Goal: Information Seeking & Learning: Check status

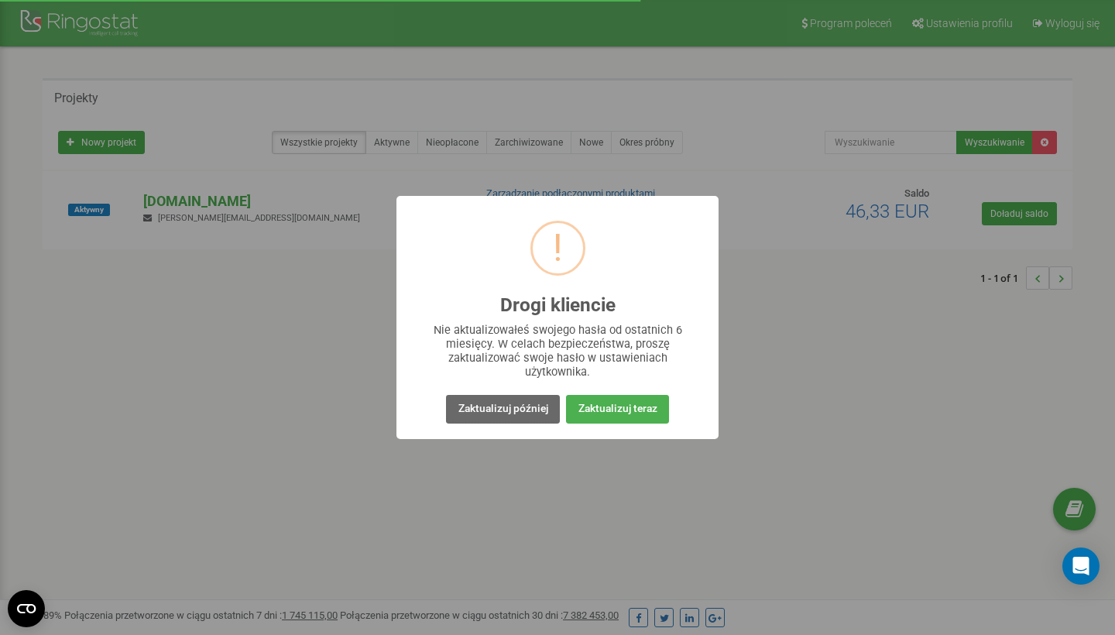
click at [532, 412] on button "Zaktualizuj później" at bounding box center [502, 409] width 113 height 29
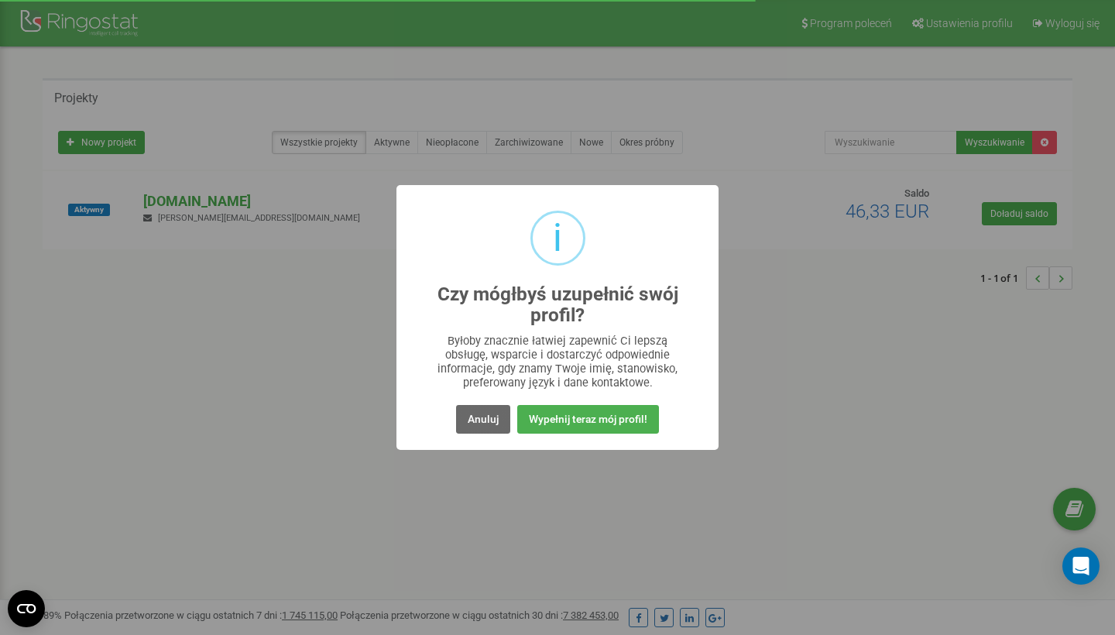
click at [507, 417] on button "Anuluj" at bounding box center [483, 419] width 54 height 29
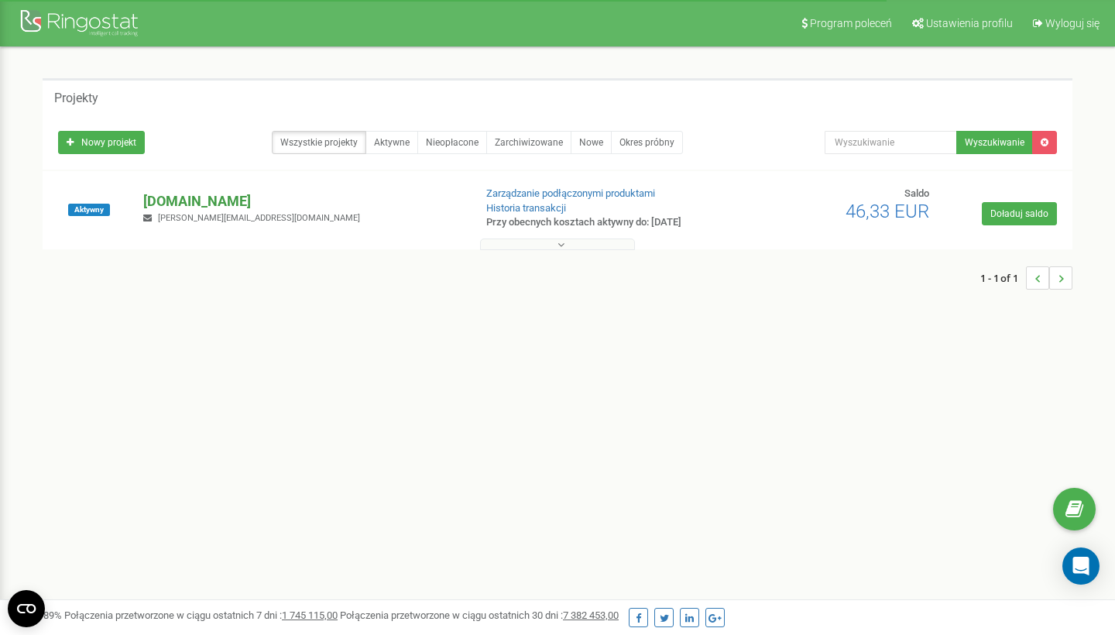
click at [170, 196] on p "[DOMAIN_NAME]" at bounding box center [301, 201] width 317 height 20
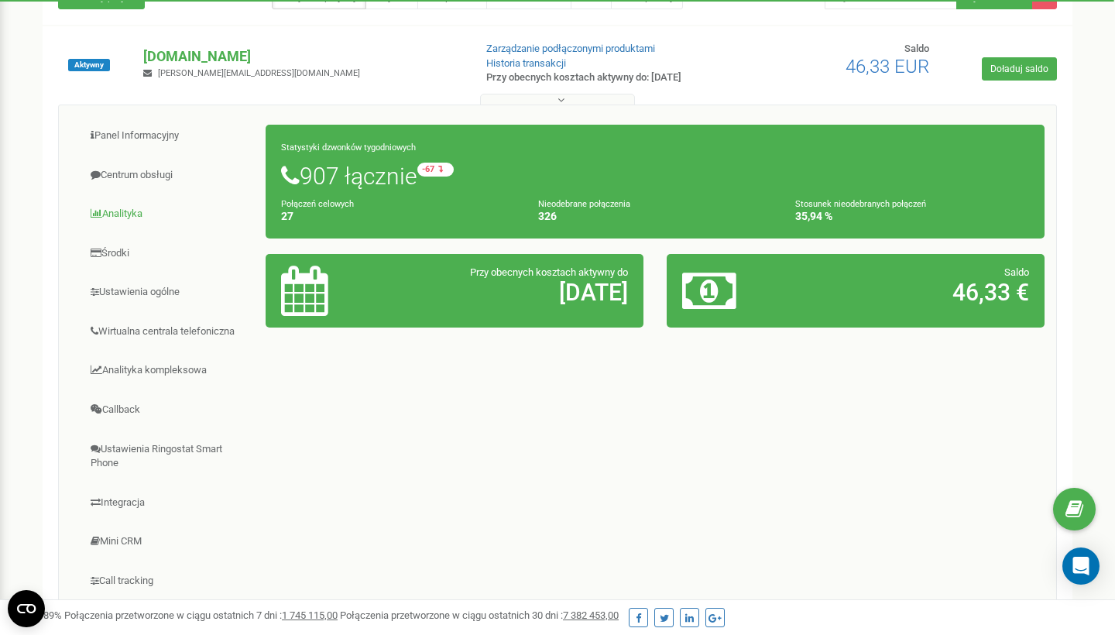
scroll to position [166, 0]
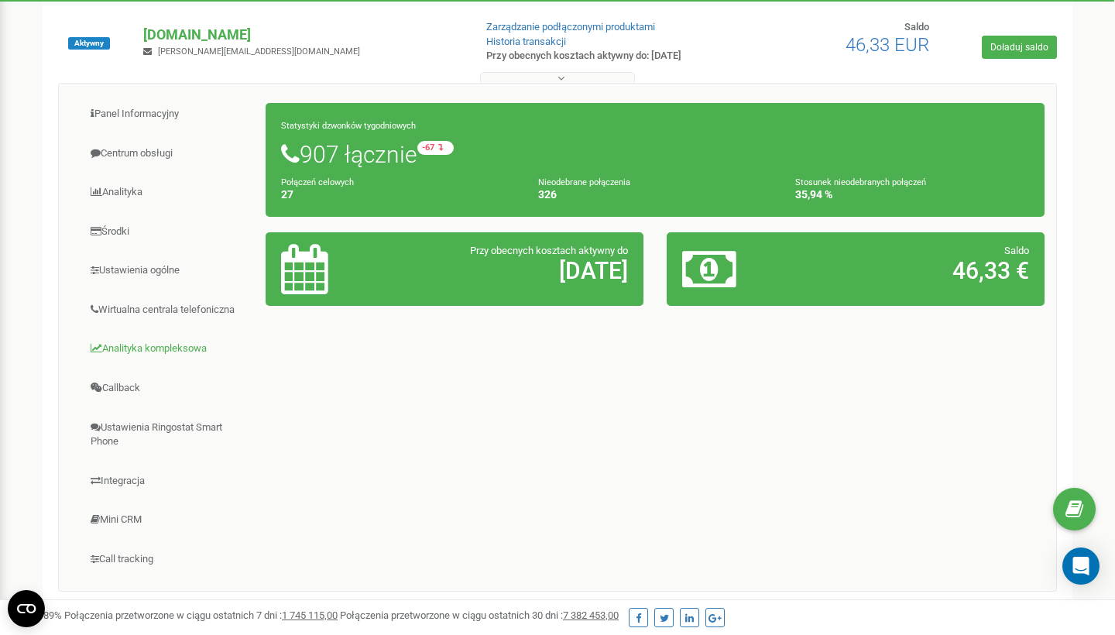
click at [160, 346] on link "Analityka kompleksowa" at bounding box center [168, 349] width 196 height 38
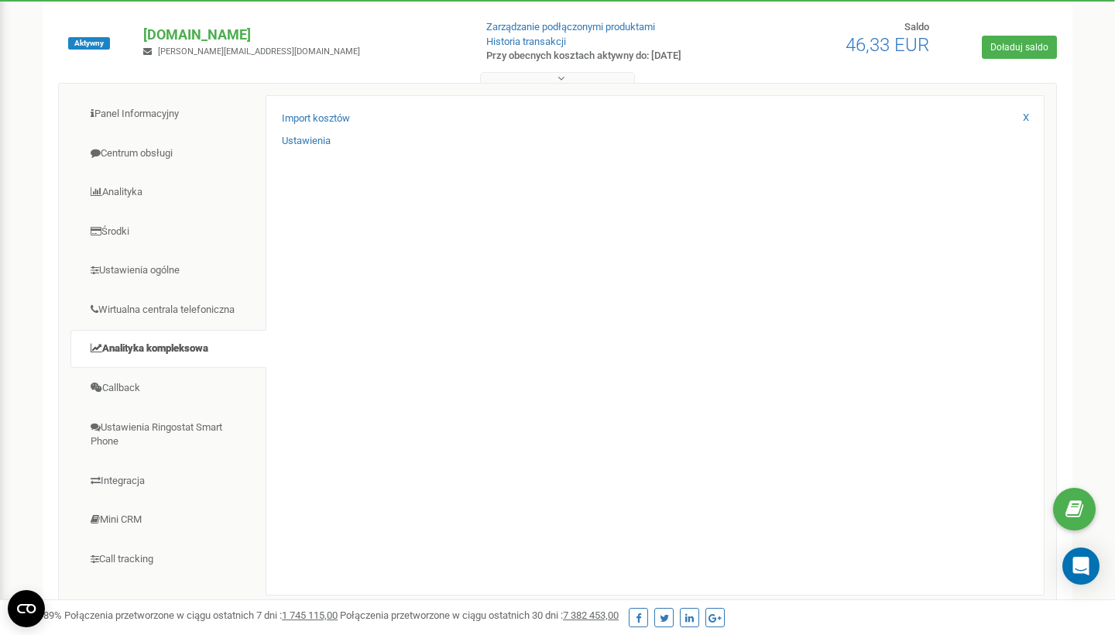
scroll to position [206, 0]
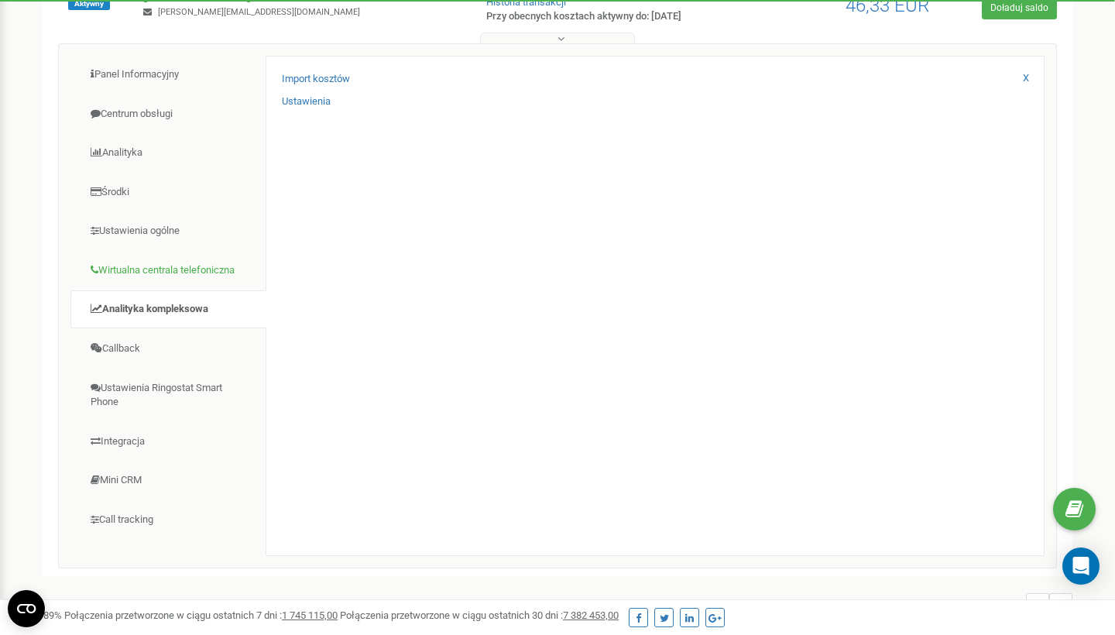
click at [174, 275] on link "Wirtualna centrala telefoniczna" at bounding box center [168, 271] width 196 height 38
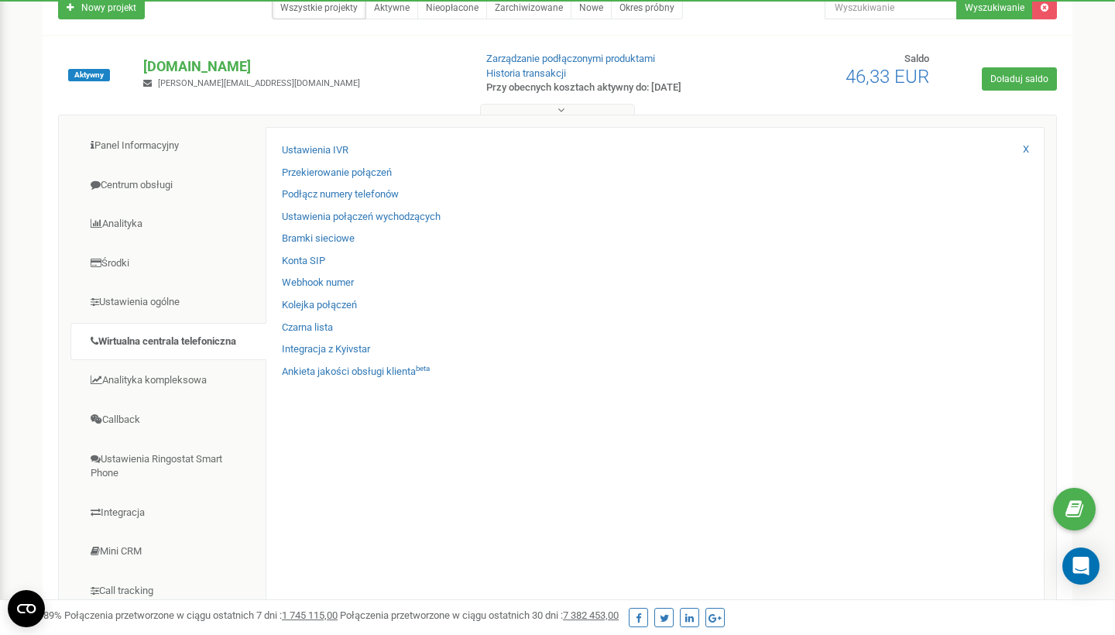
scroll to position [75, 0]
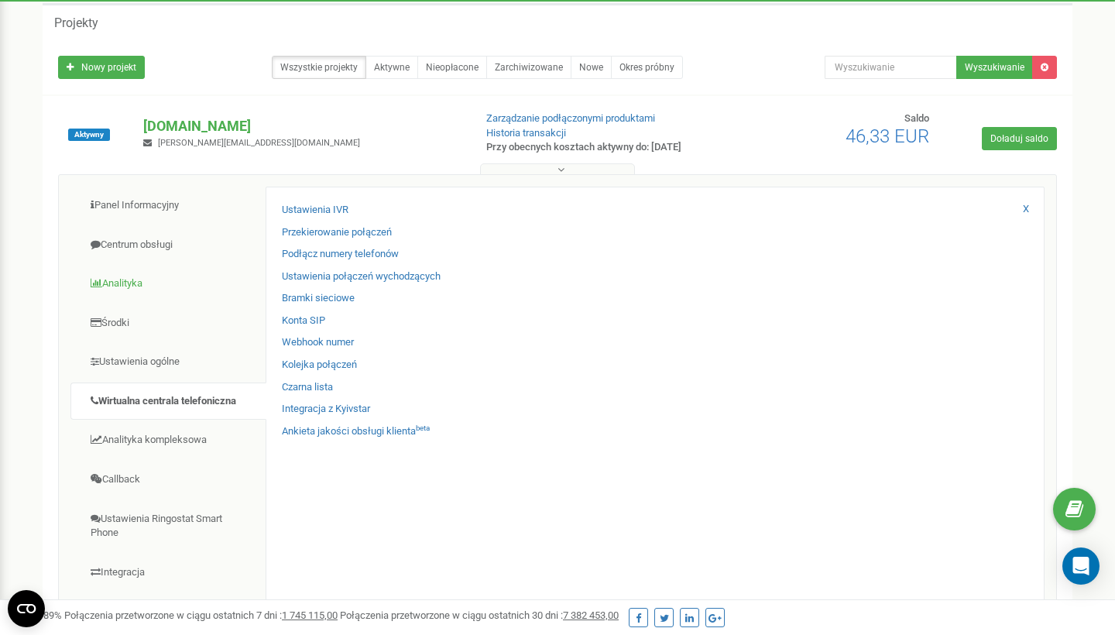
click at [136, 279] on link "Analityka" at bounding box center [168, 284] width 196 height 38
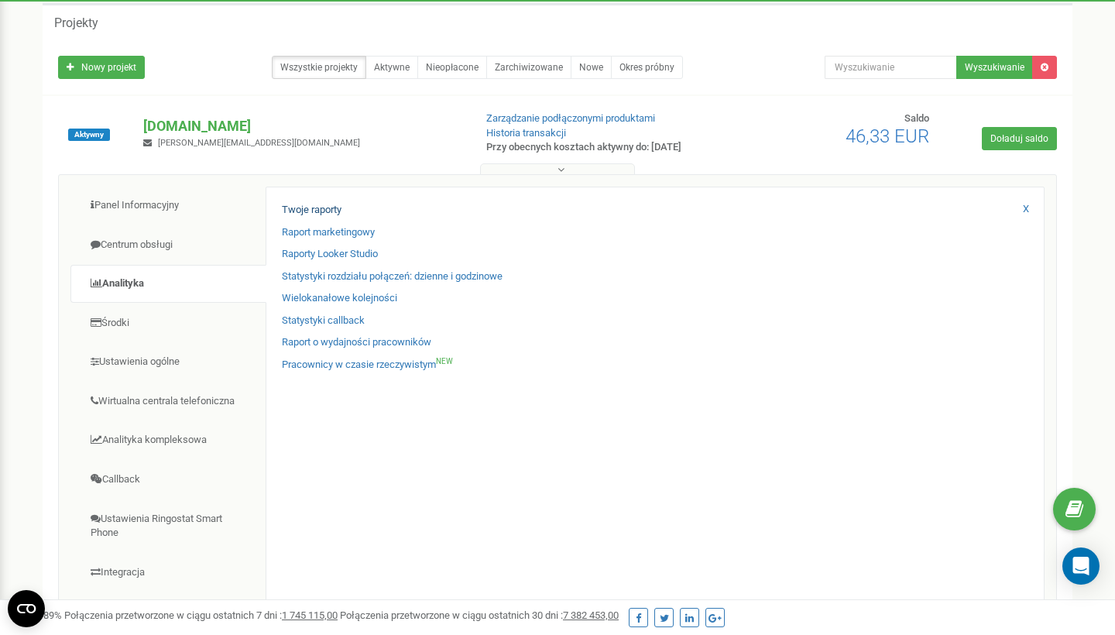
click at [318, 207] on link "Twoje raporty" at bounding box center [312, 210] width 60 height 15
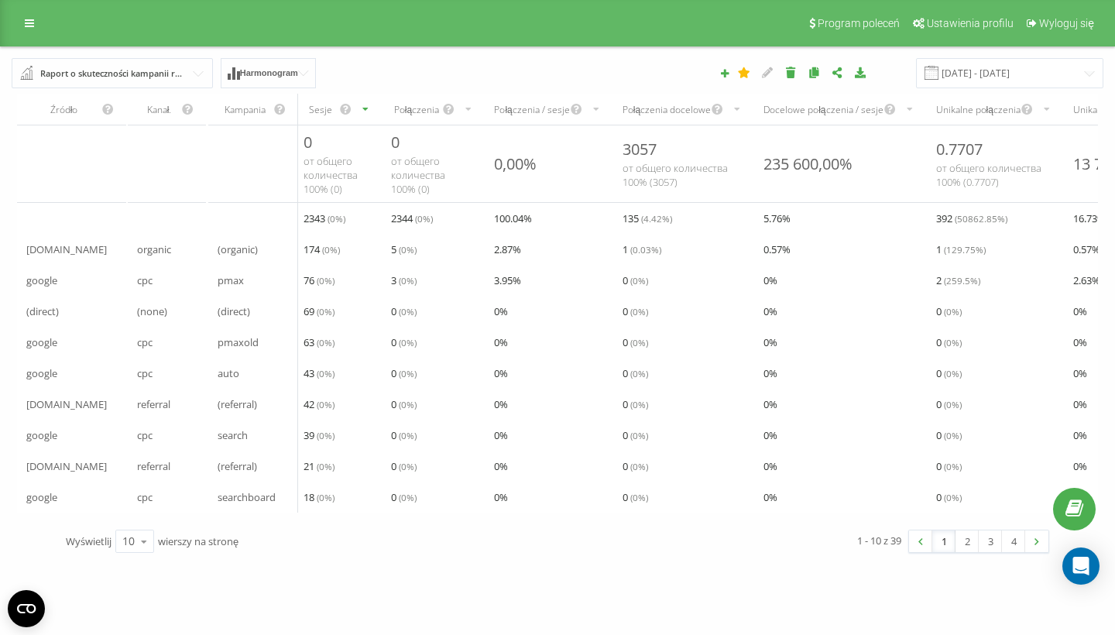
click at [18, 34] on div "Program poleceń Ustawienia profilu Wyloguj się" at bounding box center [557, 23] width 1115 height 46
click at [36, 12] on link at bounding box center [29, 23] width 28 height 22
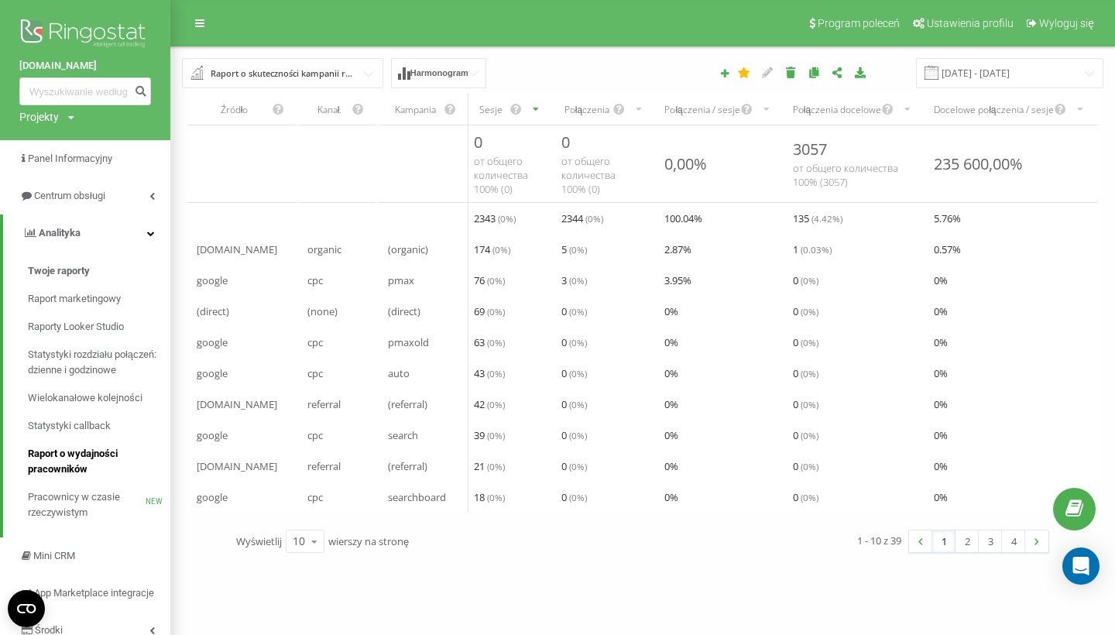
click at [98, 446] on span "Raport o wydajności pracowników" at bounding box center [95, 461] width 135 height 31
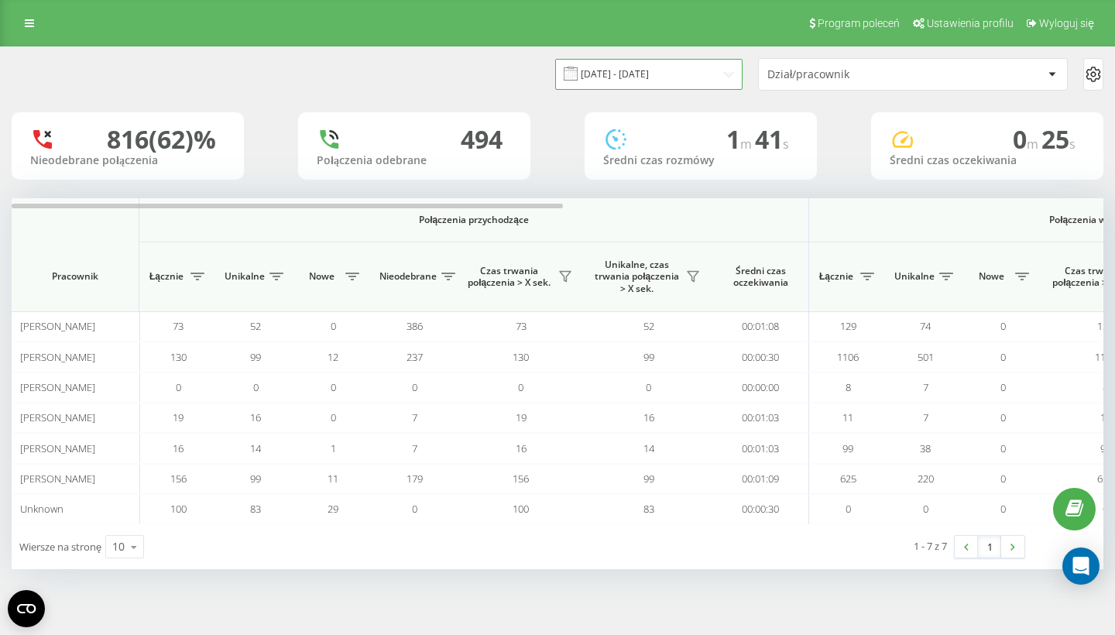
click at [687, 69] on input "[DATE] - [DATE]" at bounding box center [648, 74] width 187 height 30
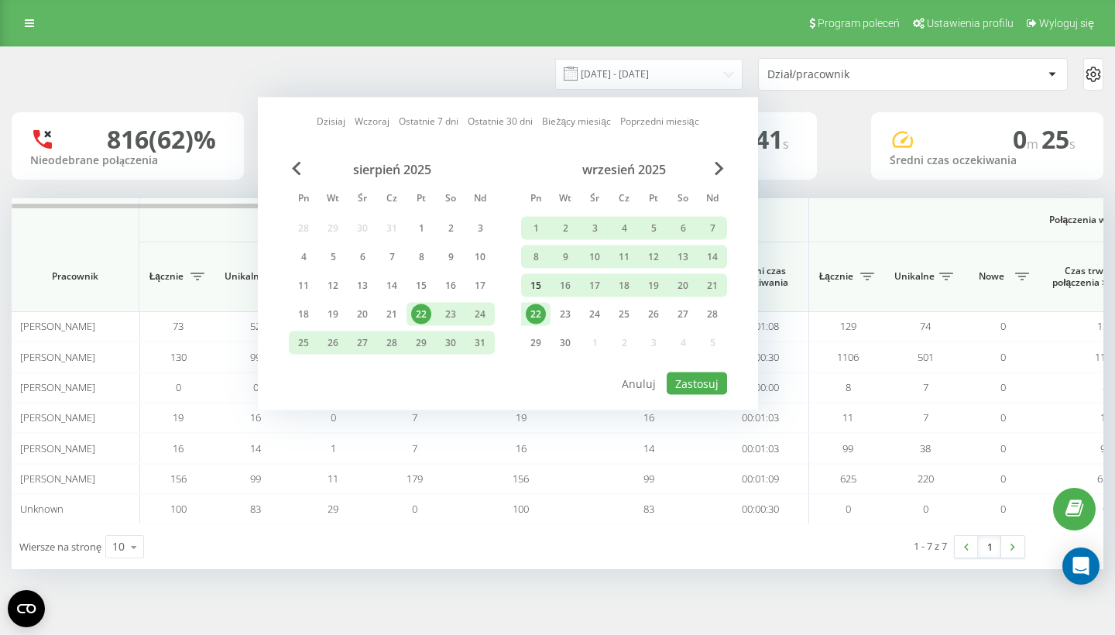
click at [528, 291] on div "15" at bounding box center [536, 286] width 20 height 20
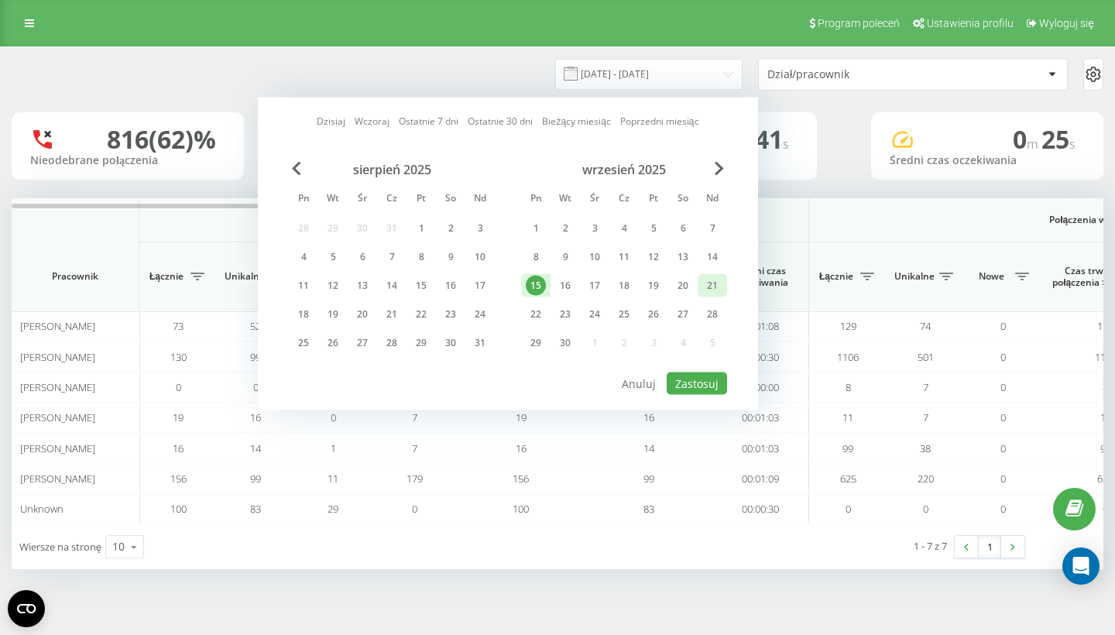
click at [712, 287] on div "21" at bounding box center [712, 286] width 20 height 20
click at [704, 375] on button "Zastosuj" at bounding box center [697, 383] width 60 height 22
type input "[DATE] - [DATE]"
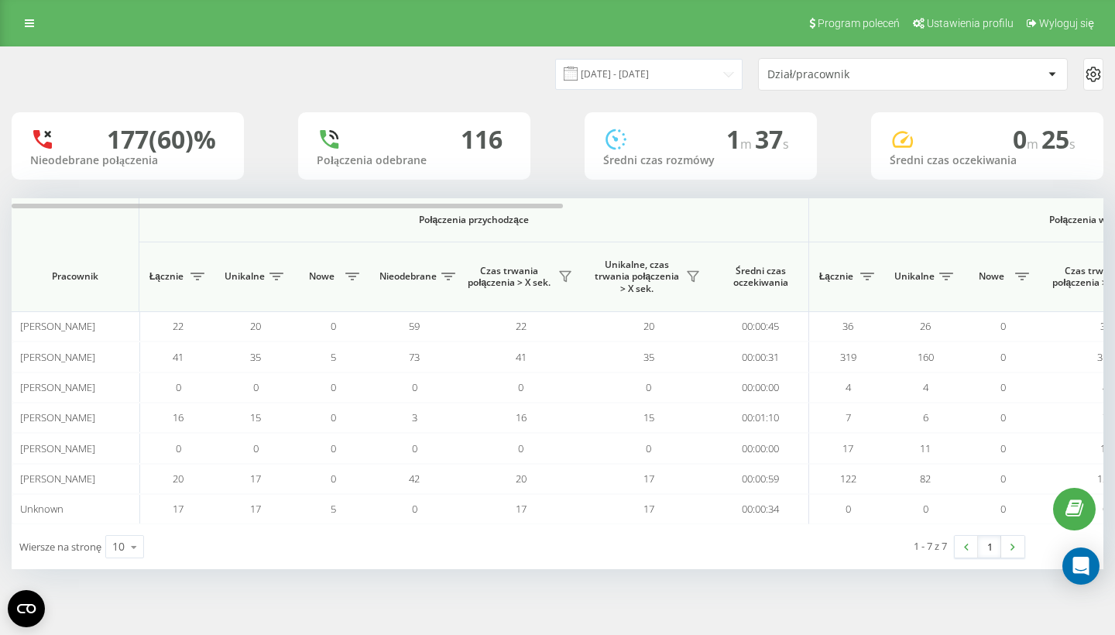
click at [1091, 79] on icon at bounding box center [1092, 74] width 13 height 14
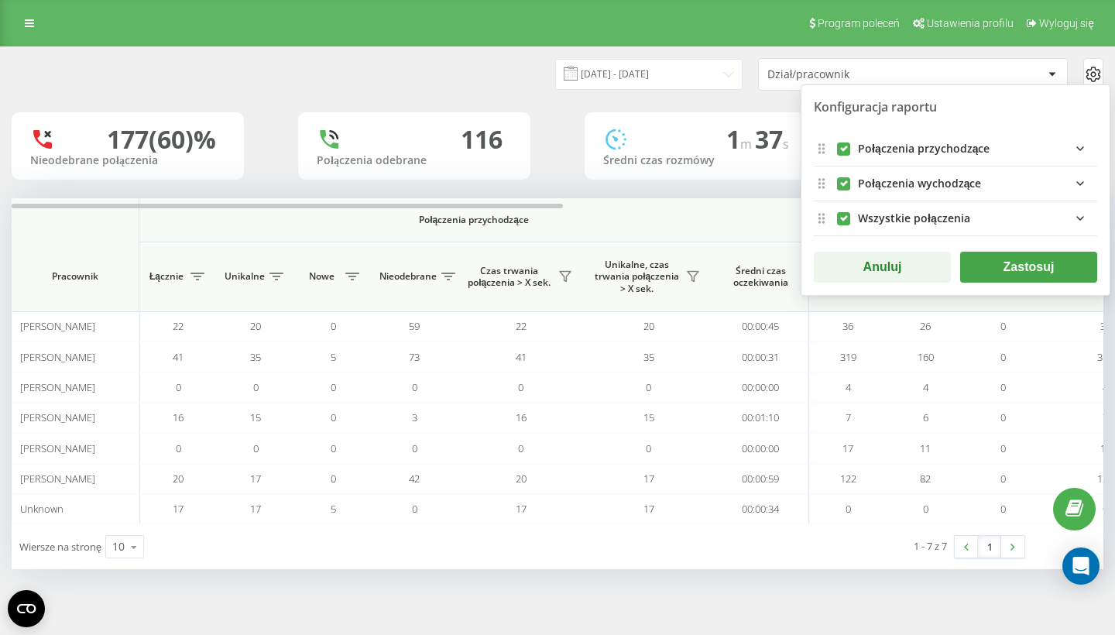
click at [1091, 79] on icon at bounding box center [1092, 74] width 13 height 14
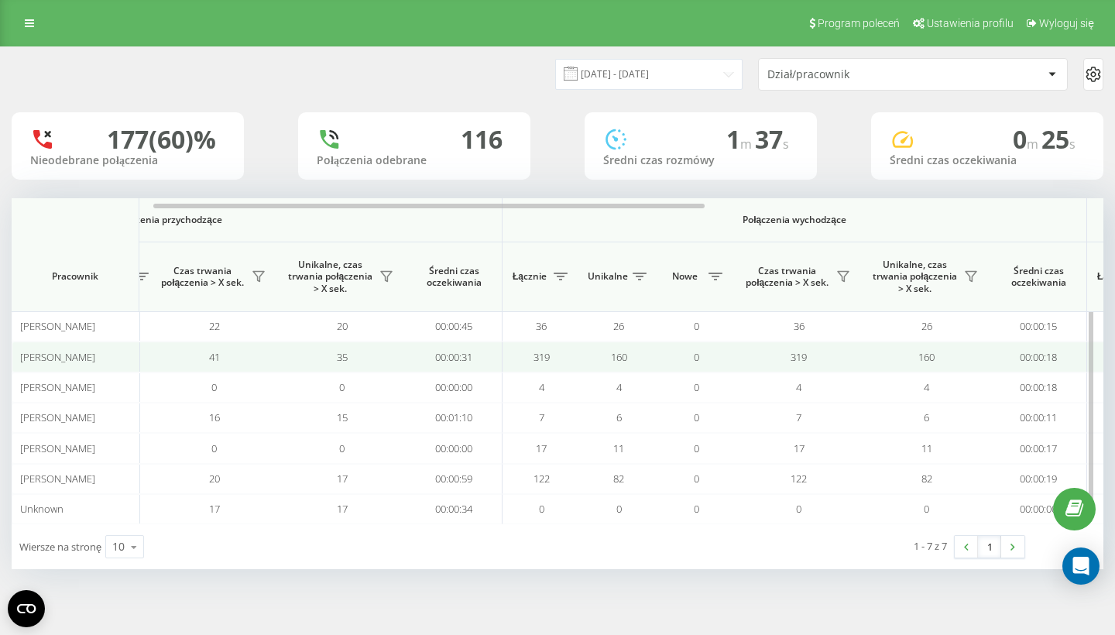
scroll to position [0, 360]
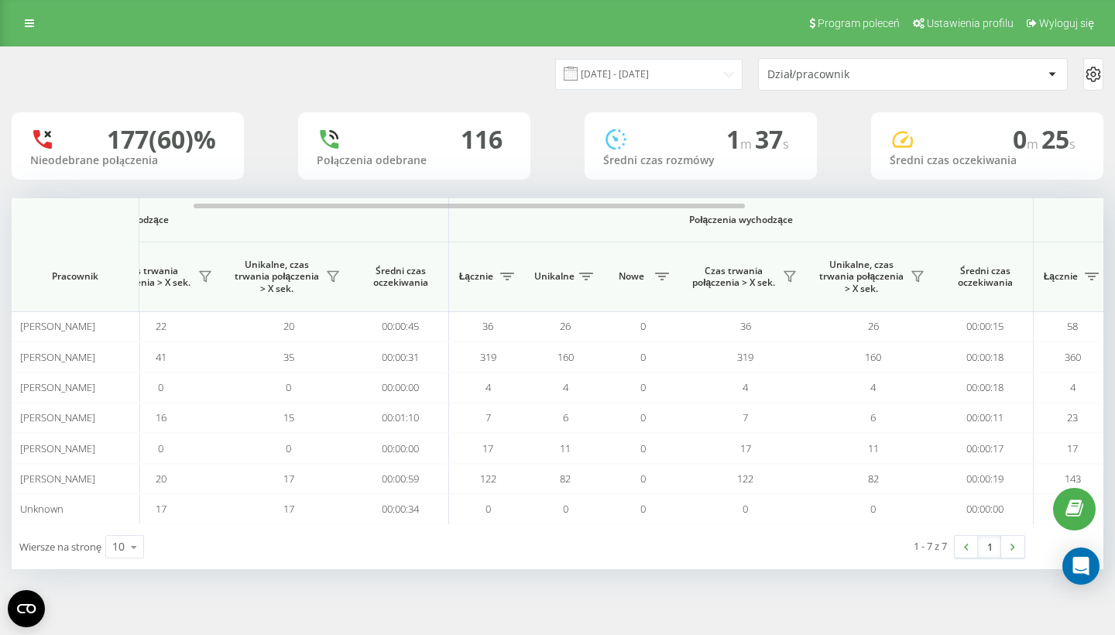
click at [1085, 77] on icon at bounding box center [1093, 74] width 19 height 19
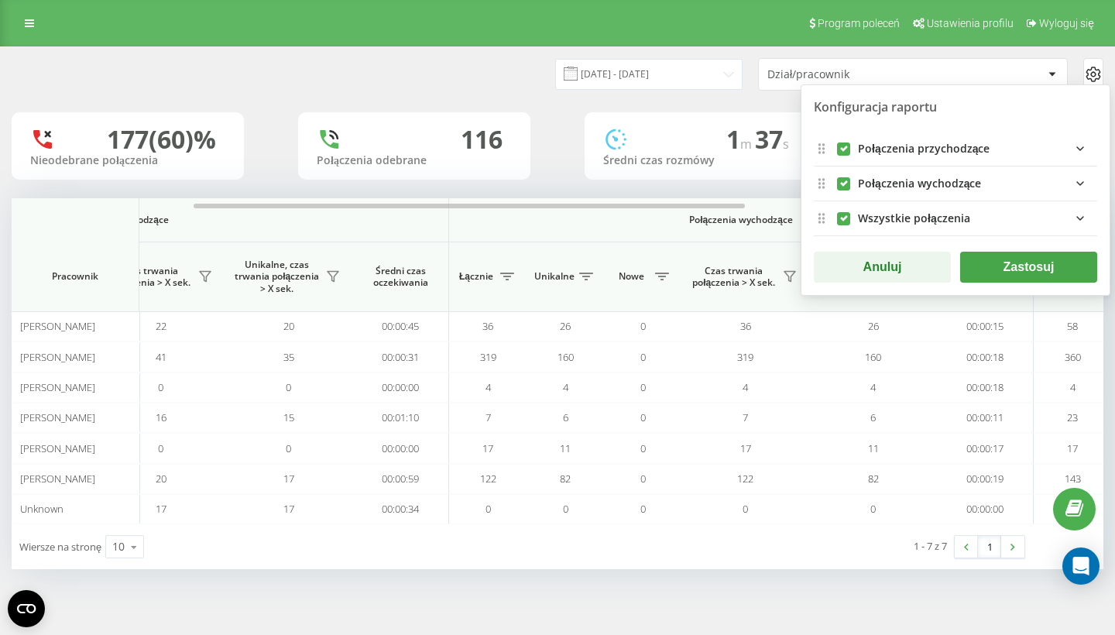
click at [1089, 75] on icon at bounding box center [1093, 74] width 19 height 19
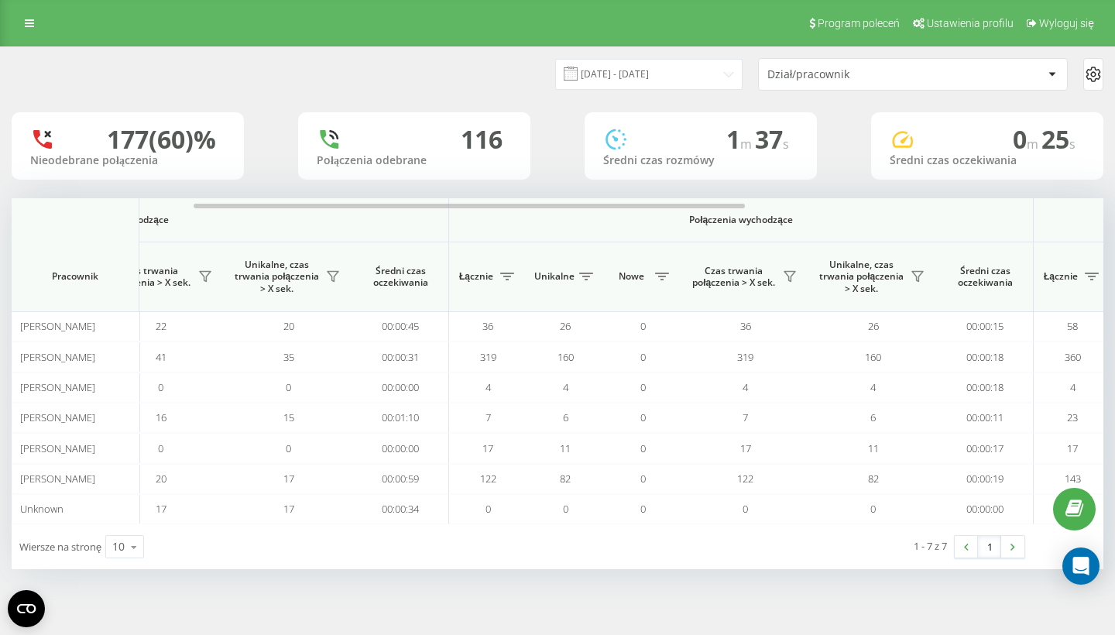
click at [923, 634] on div "Program poleceń Ustawienia profilu Wyloguj się 15.09.2025 - 21.09.2025 Dział/pr…" at bounding box center [557, 317] width 1115 height 635
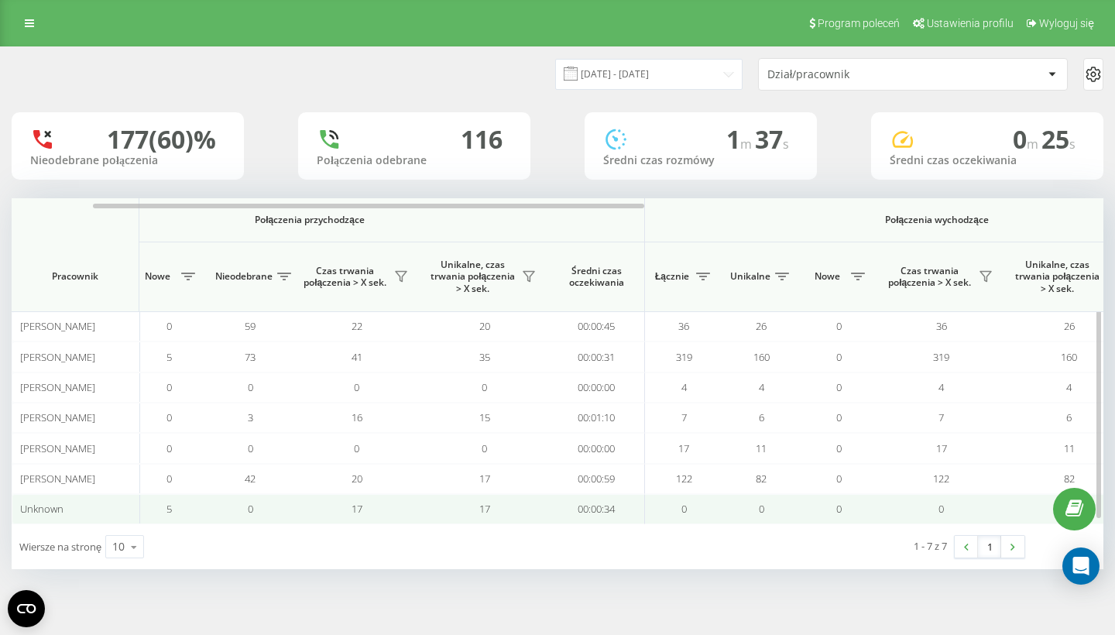
scroll to position [0, 0]
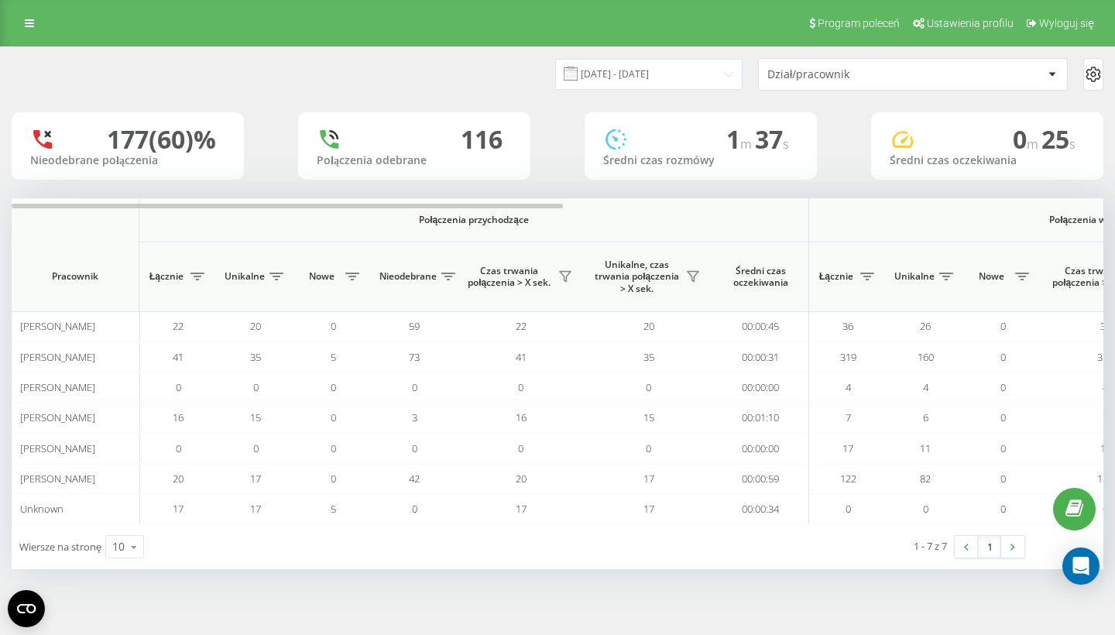
click at [33, 47] on div "15.09.2025 - 21.09.2025 Dział/pracownik" at bounding box center [557, 74] width 1113 height 54
click at [29, 34] on div "Program poleceń Ustawienia profilu Wyloguj się" at bounding box center [557, 23] width 1115 height 46
click at [29, 30] on link at bounding box center [29, 23] width 28 height 22
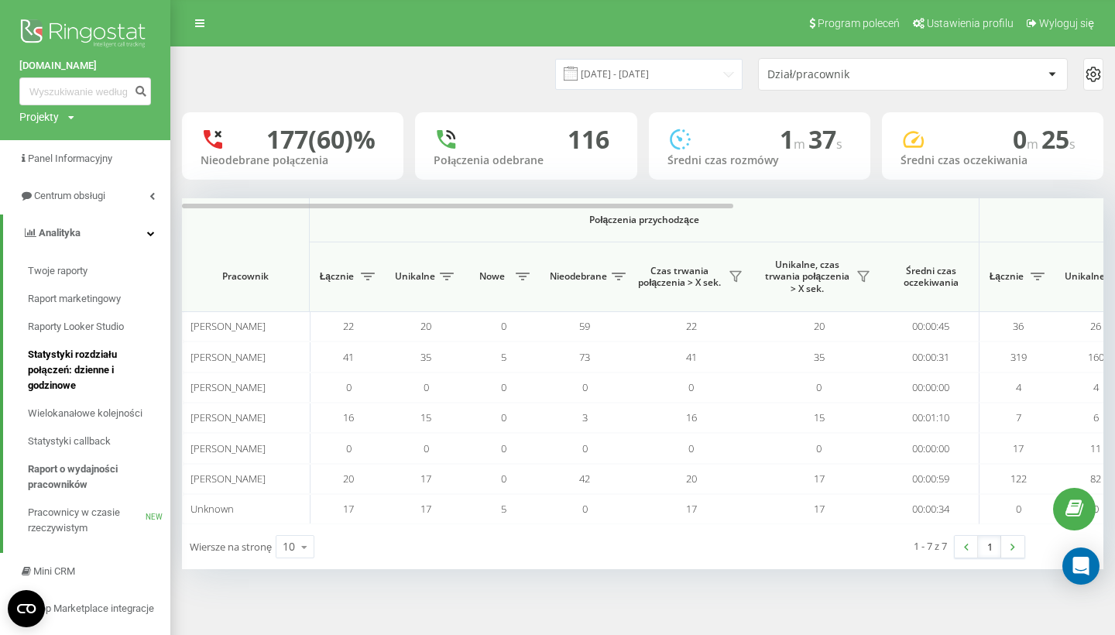
click at [94, 359] on span "Statystyki rozdziału połączeń: dzienne i godzinowe" at bounding box center [95, 370] width 135 height 46
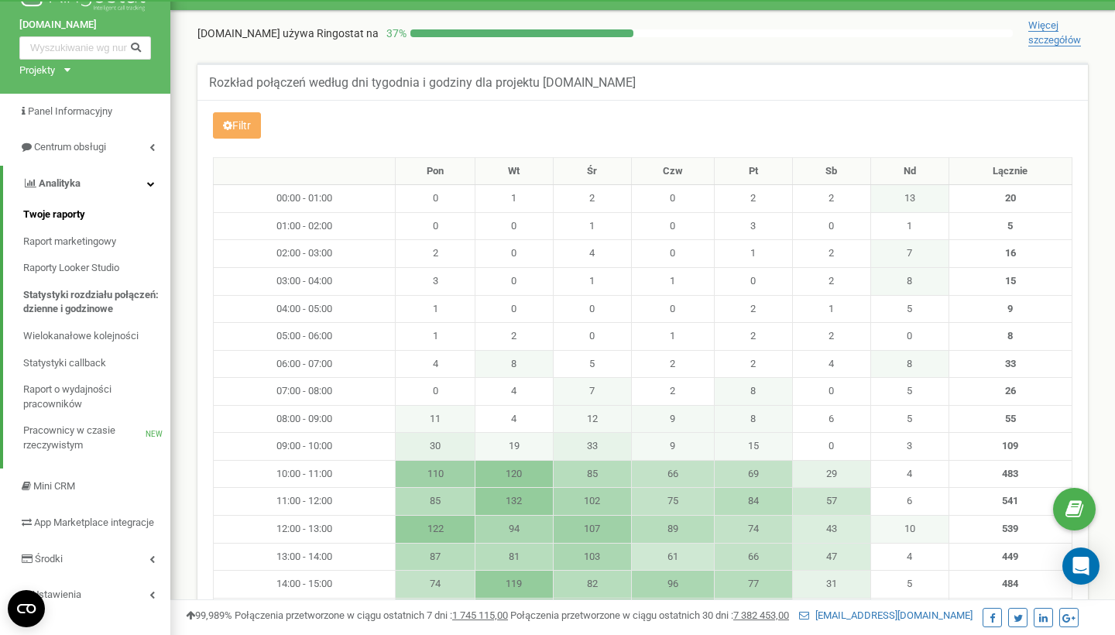
scroll to position [37, 0]
click at [60, 208] on span "Twoje raporty" at bounding box center [54, 214] width 62 height 15
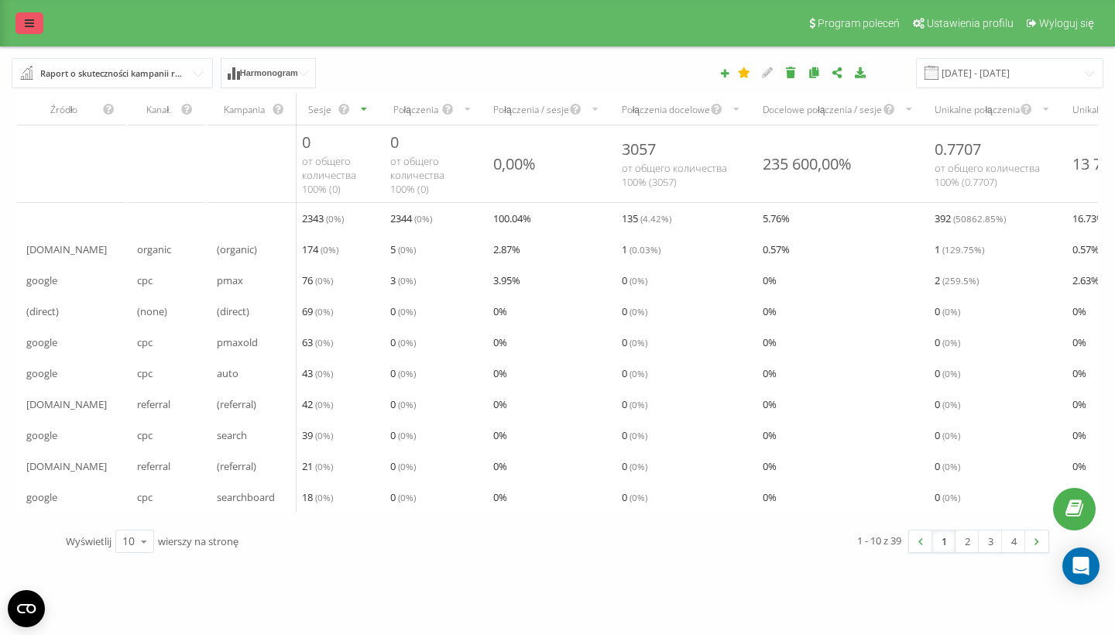
click at [16, 27] on link at bounding box center [29, 23] width 28 height 22
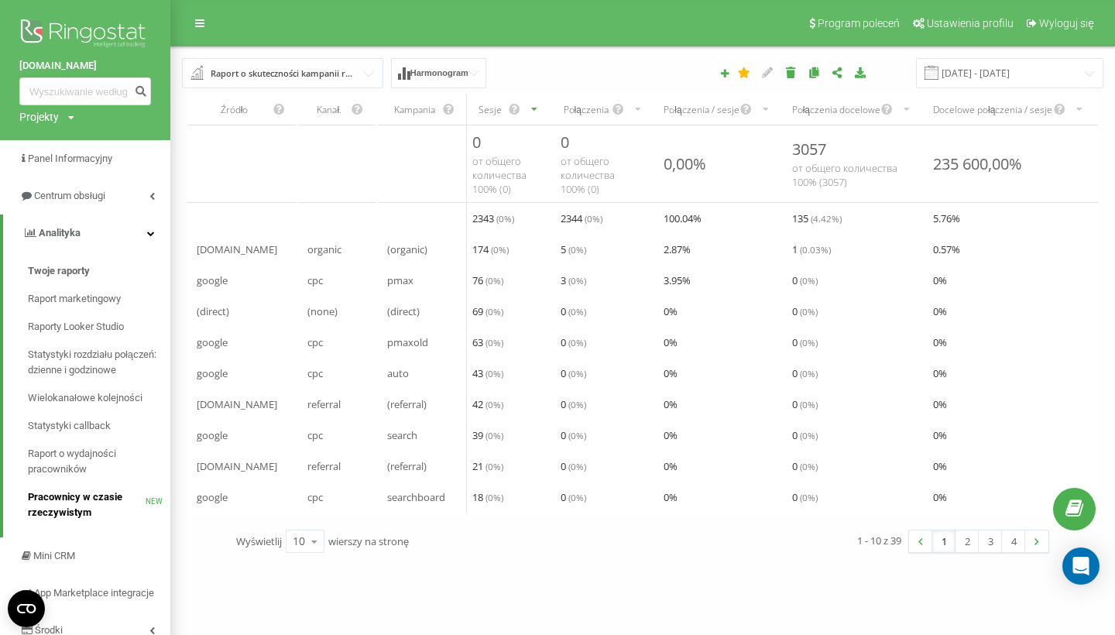
click at [93, 489] on span "Pracownicy w czasie rzeczywistym" at bounding box center [87, 504] width 118 height 31
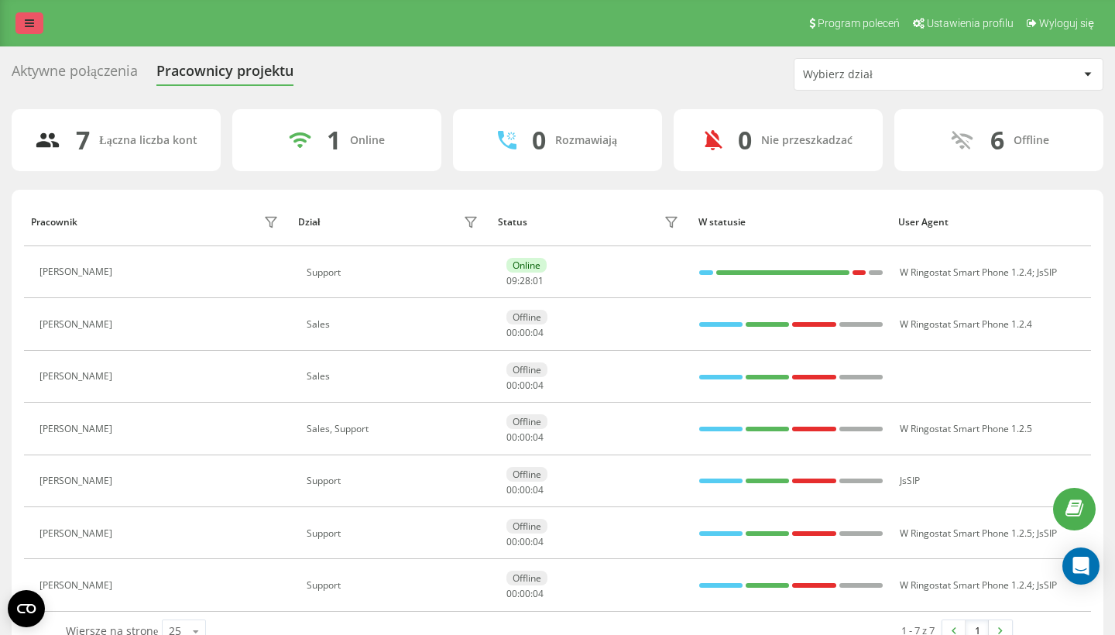
click at [22, 32] on link at bounding box center [29, 23] width 28 height 22
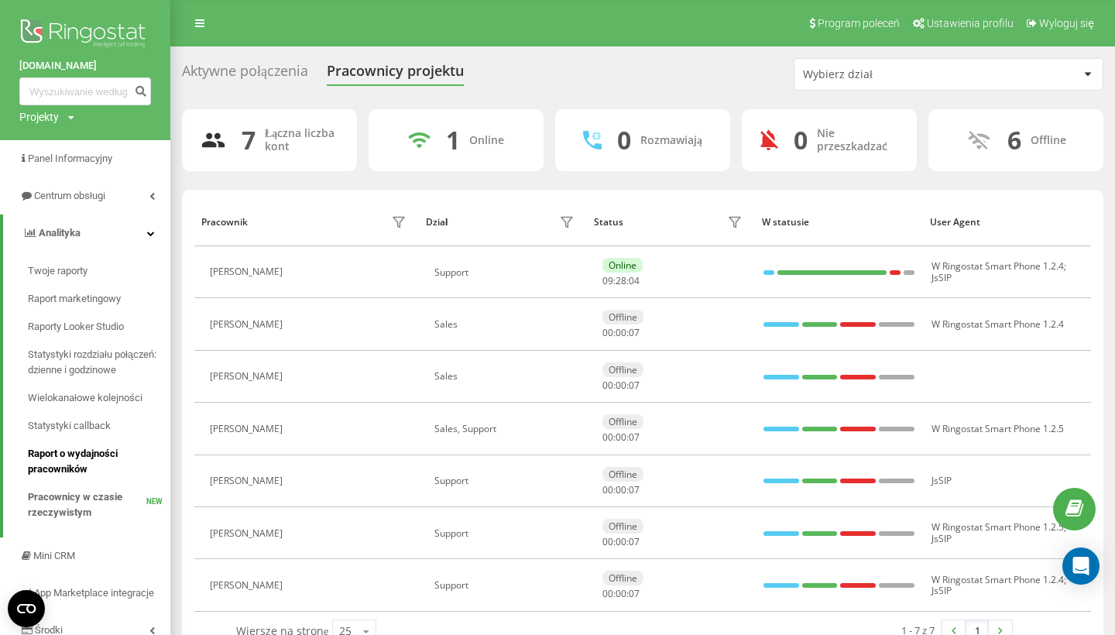
click at [85, 453] on span "Raport o wydajności pracowników" at bounding box center [95, 461] width 135 height 31
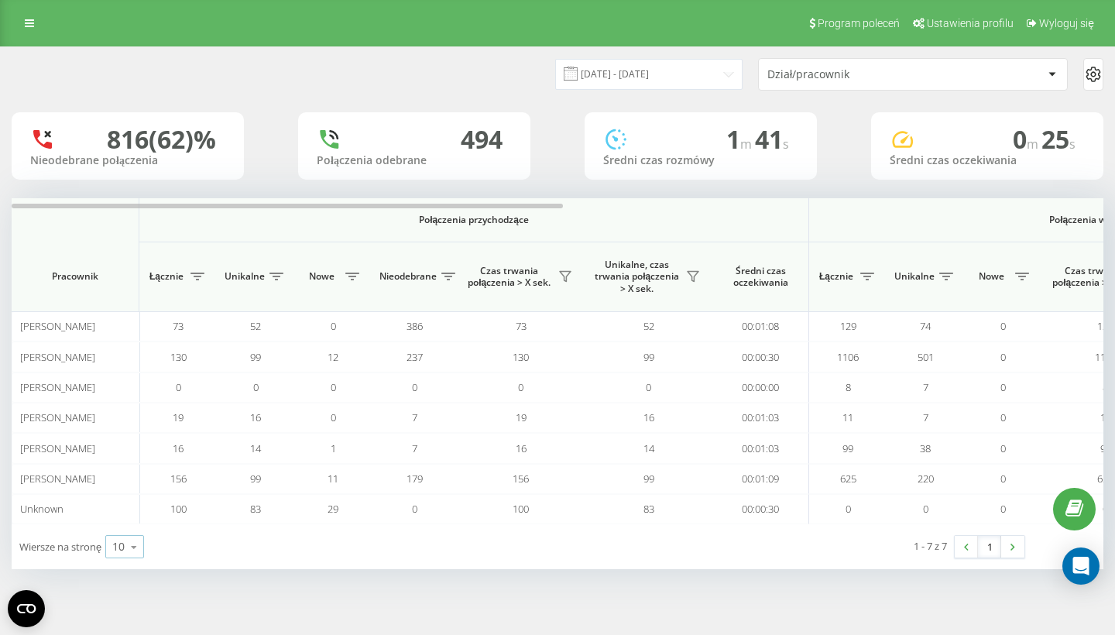
click at [139, 535] on icon at bounding box center [133, 547] width 23 height 30
click at [134, 519] on div "100" at bounding box center [124, 524] width 37 height 22
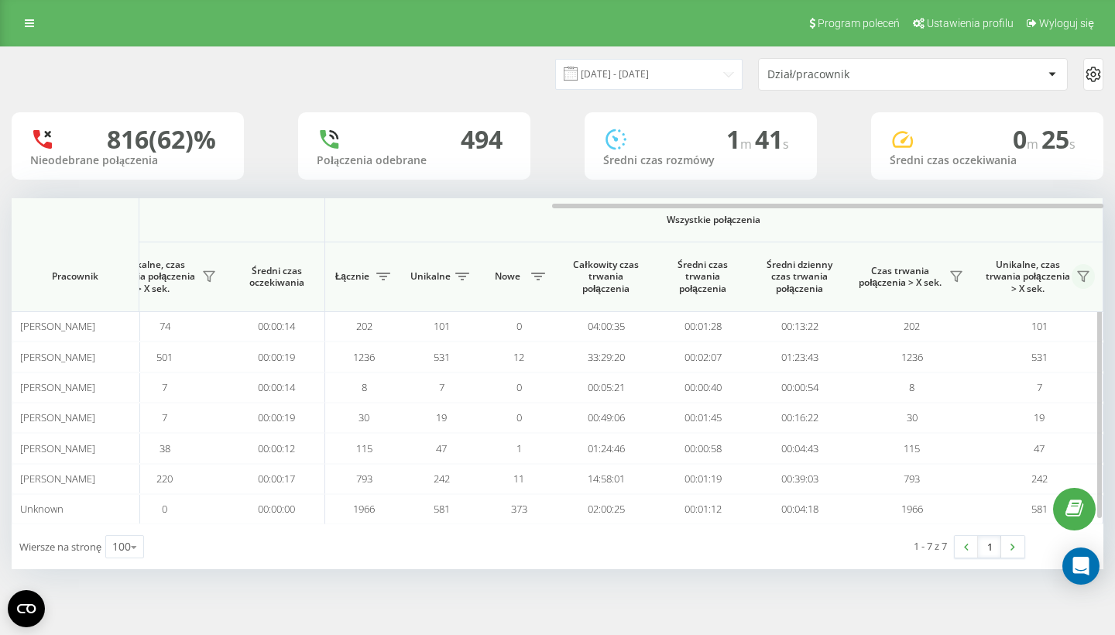
click at [1085, 275] on icon at bounding box center [1083, 276] width 12 height 12
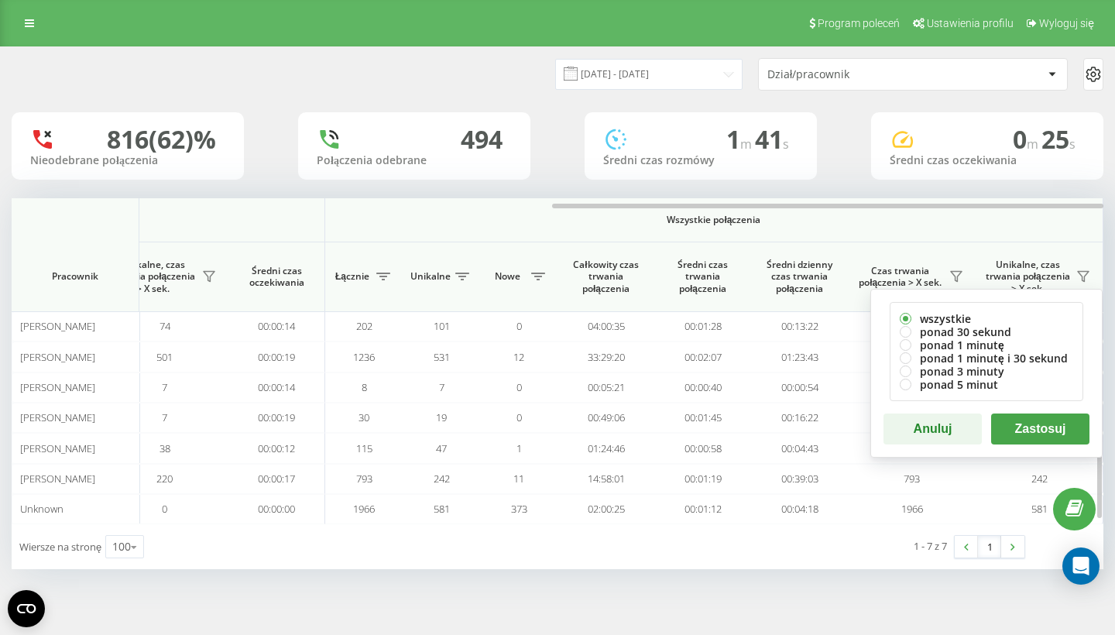
click at [931, 430] on button "Anuluj" at bounding box center [932, 428] width 98 height 31
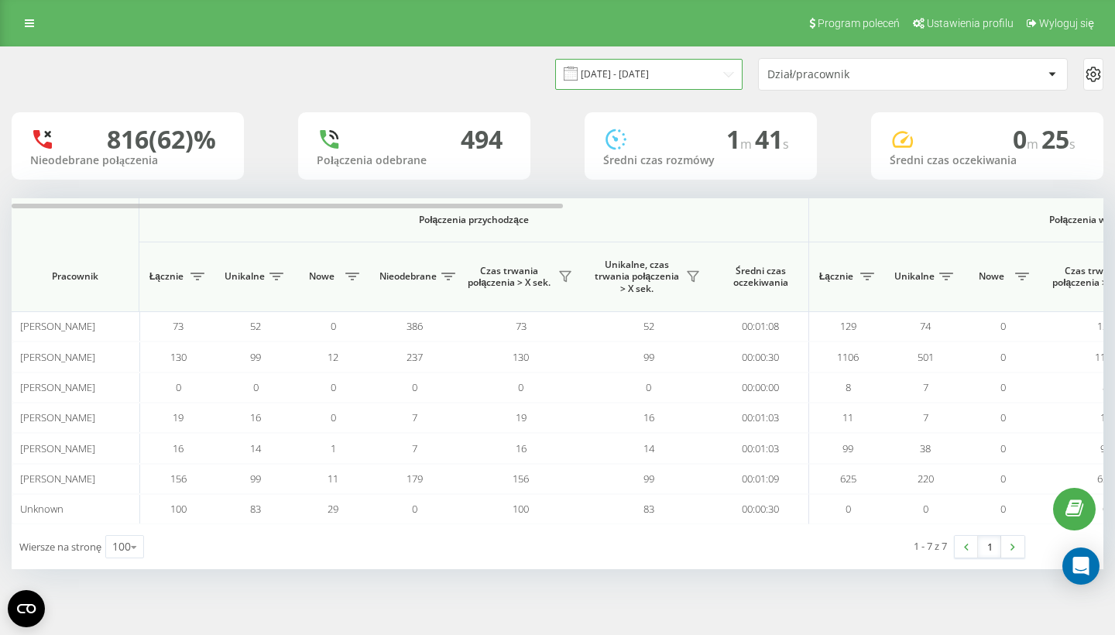
click at [642, 67] on input "[DATE] - [DATE]" at bounding box center [648, 74] width 187 height 30
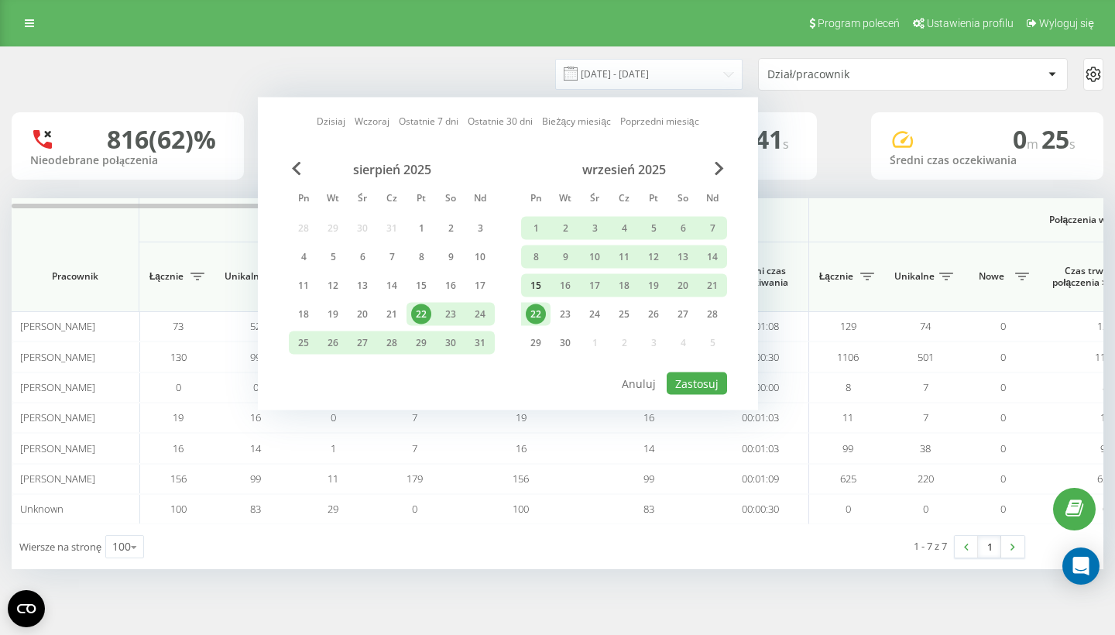
click at [540, 276] on div "15" at bounding box center [536, 286] width 20 height 20
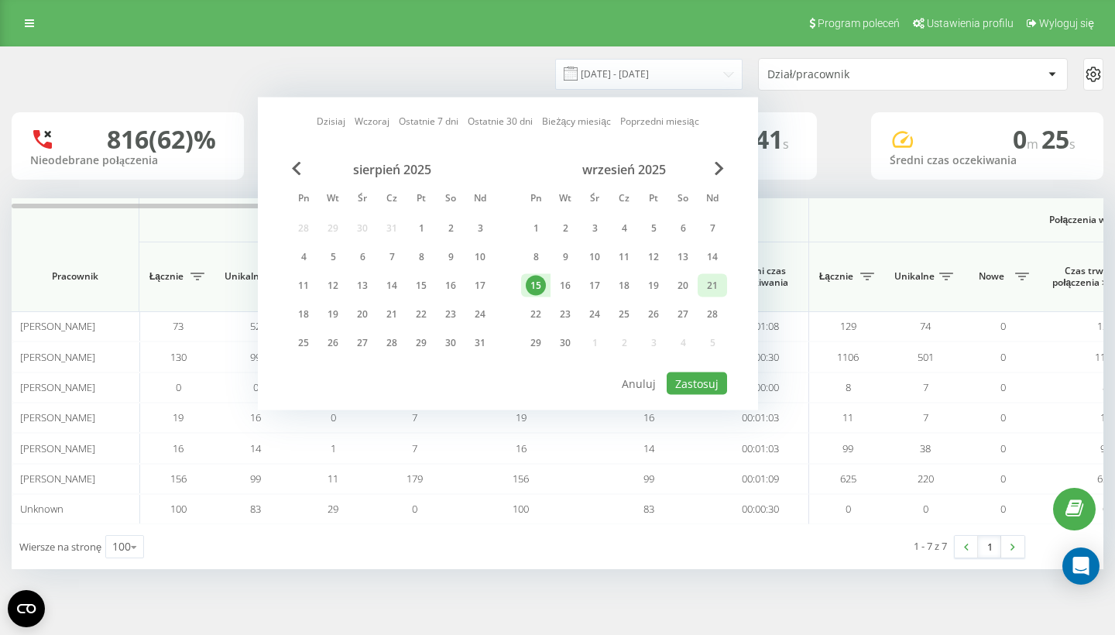
click at [703, 283] on div "21" at bounding box center [712, 286] width 20 height 20
click at [705, 377] on button "Zastosuj" at bounding box center [697, 383] width 60 height 22
type input "[DATE] - [DATE]"
